Goal: Find specific page/section: Find specific page/section

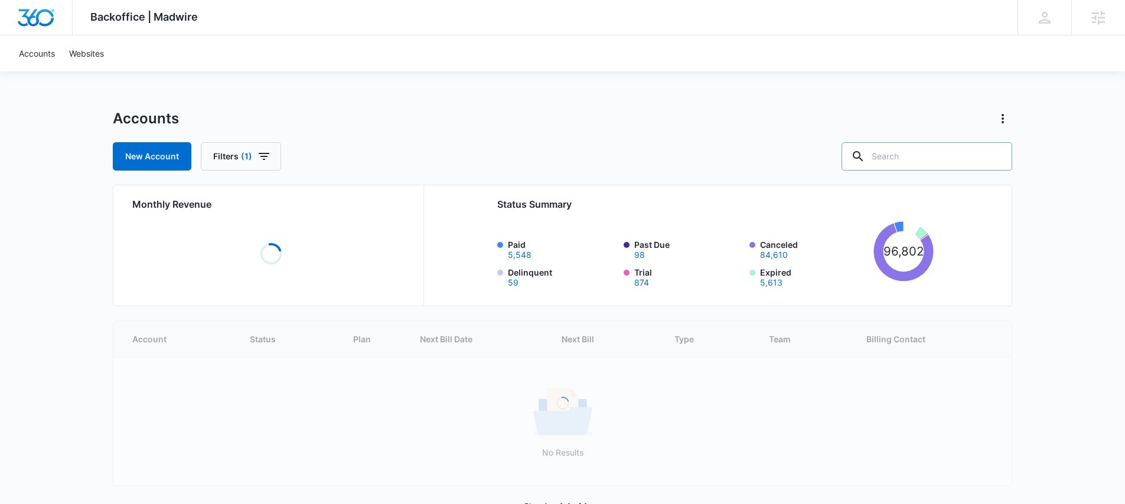
click at [948, 161] on input "text" at bounding box center [926, 156] width 171 height 28
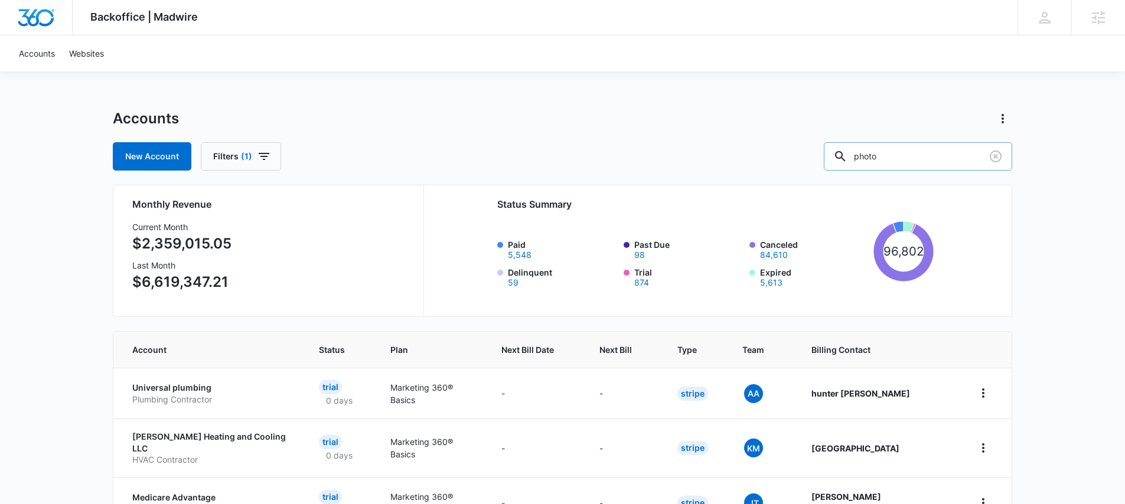
type input "photo"
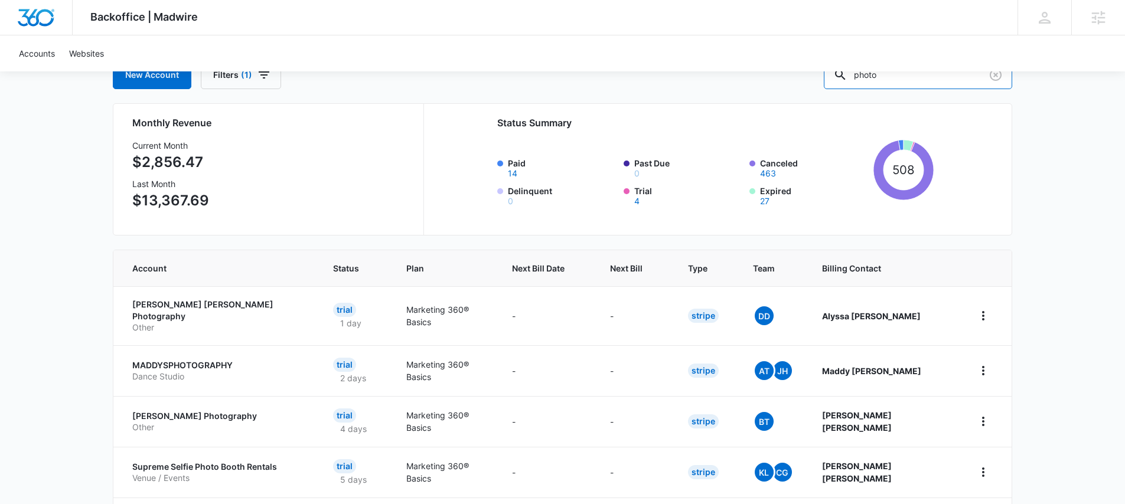
scroll to position [84, 0]
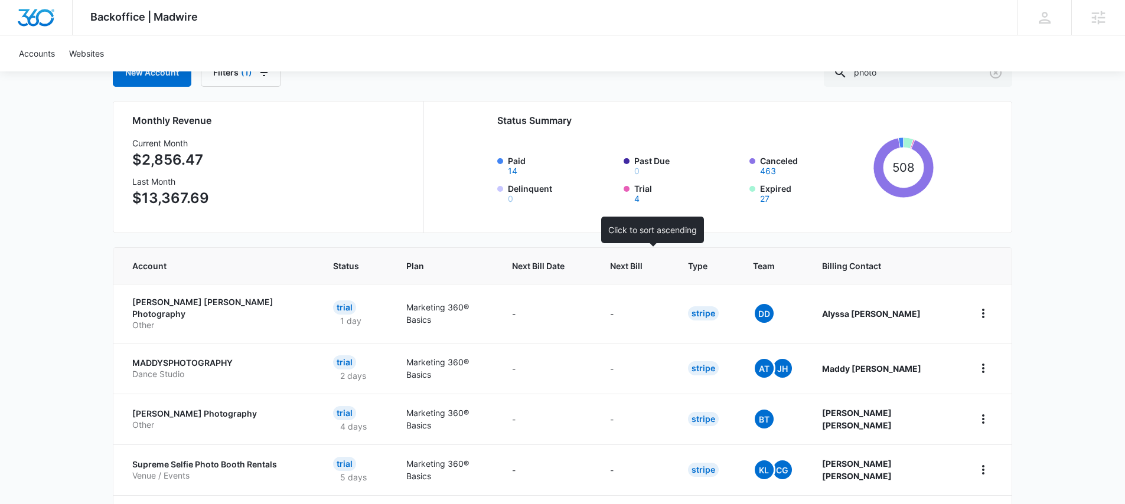
click at [642, 264] on span "Next Bill" at bounding box center [626, 266] width 32 height 12
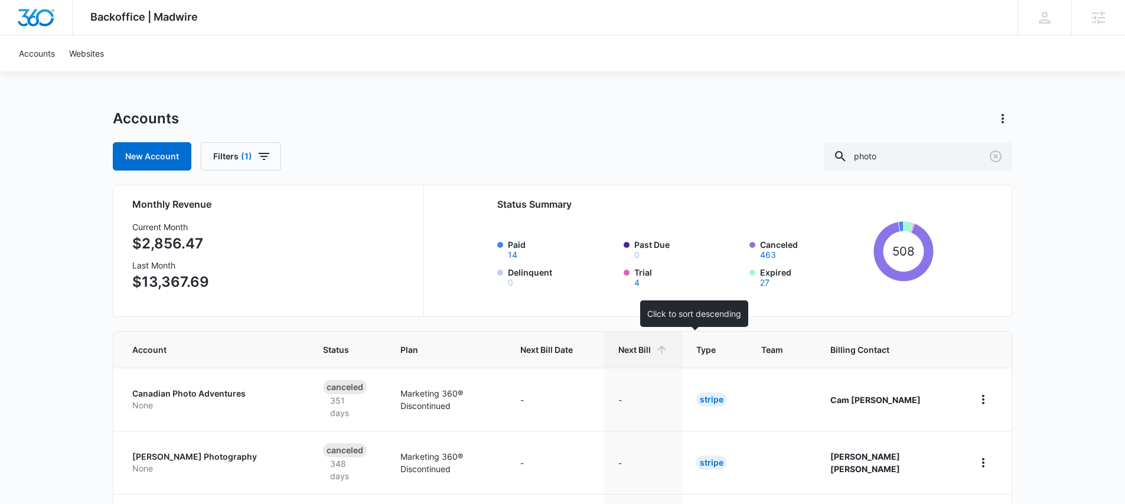
click at [651, 352] on span "Next Bill" at bounding box center [634, 350] width 32 height 12
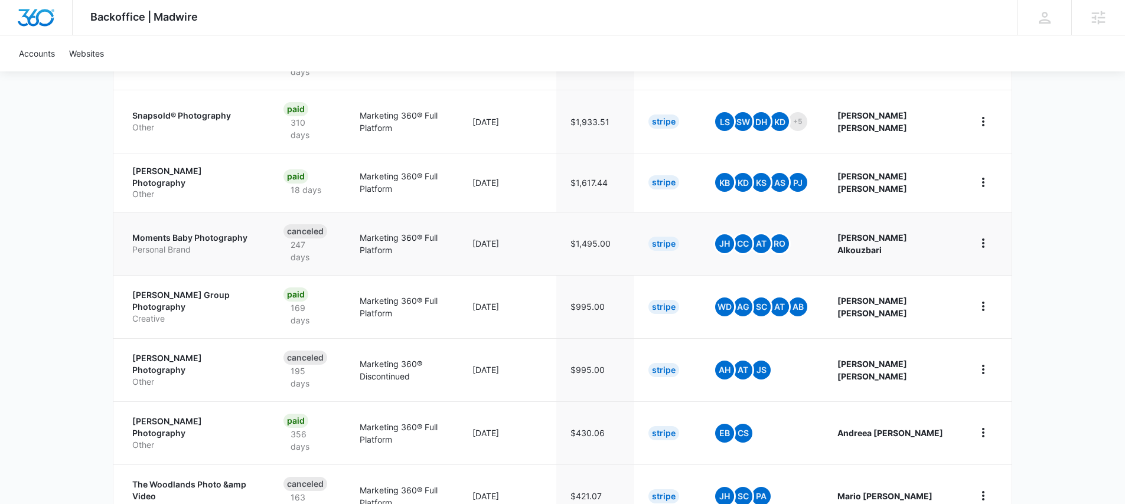
scroll to position [331, 0]
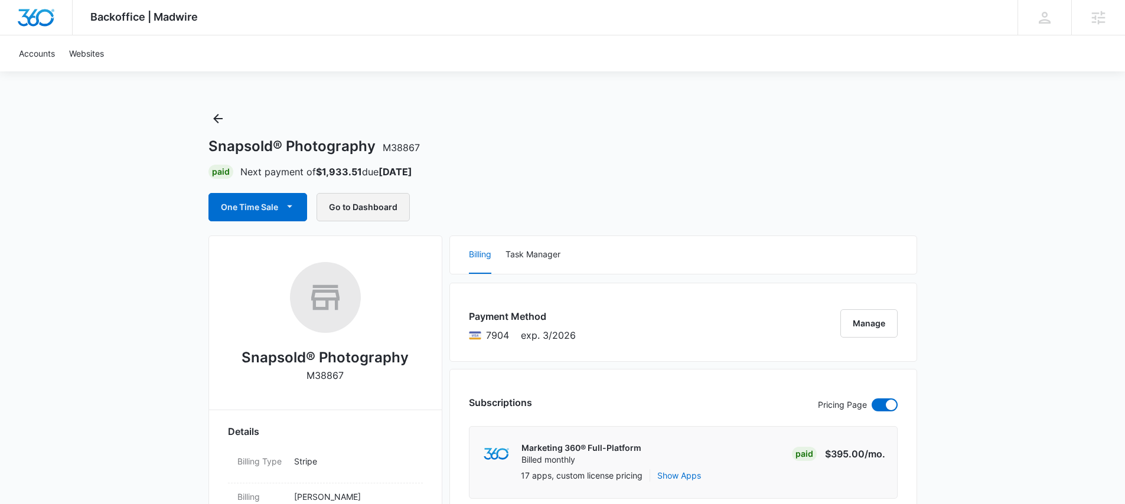
click at [371, 205] on button "Go to Dashboard" at bounding box center [362, 207] width 93 height 28
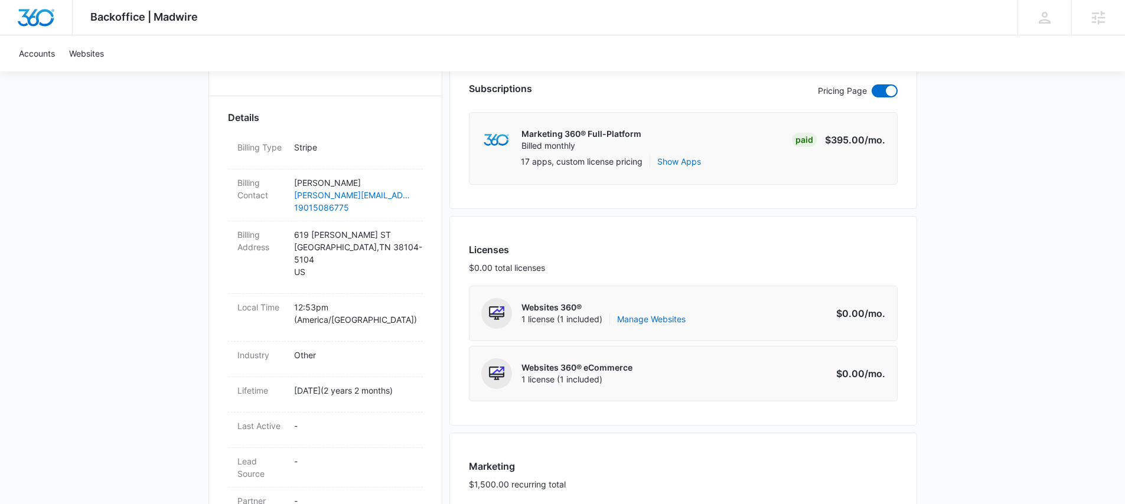
scroll to position [333, 0]
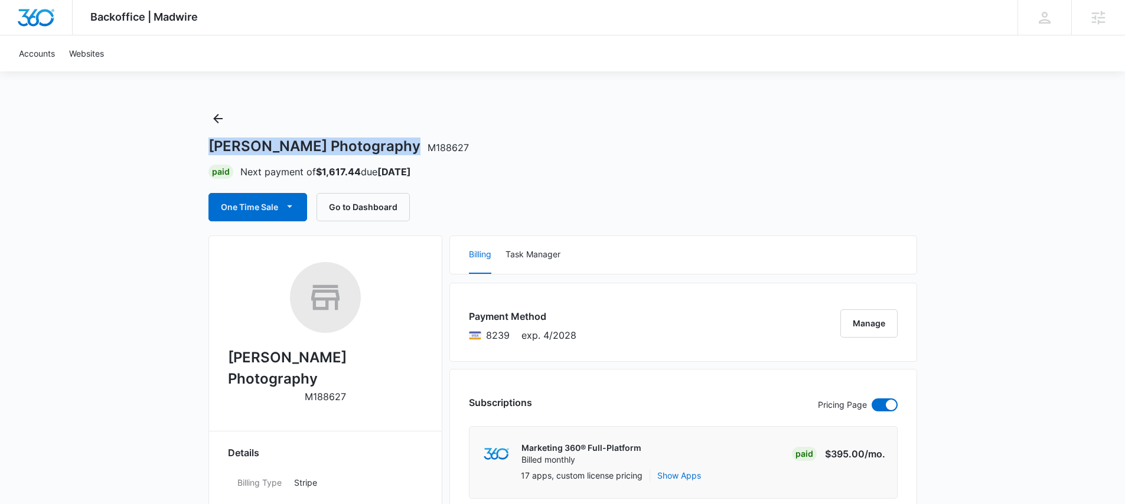
drag, startPoint x: 208, startPoint y: 148, endPoint x: 390, endPoint y: 142, distance: 181.9
click at [390, 142] on h1 "Tristan Johns Photography M188627" at bounding box center [338, 147] width 260 height 18
click at [362, 208] on button "Go to Dashboard" at bounding box center [362, 207] width 93 height 28
